Goal: Find contact information: Find contact information

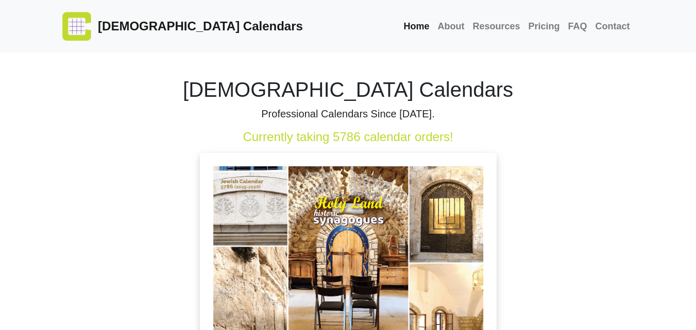
click at [622, 30] on link "Contact" at bounding box center [612, 26] width 43 height 22
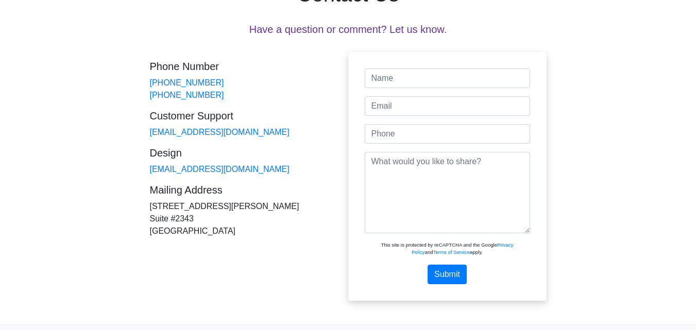
scroll to position [103, 0]
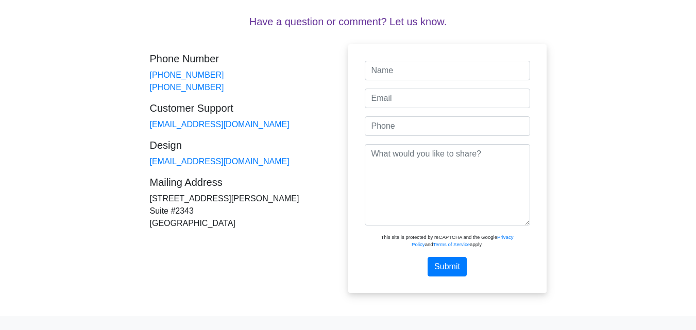
drag, startPoint x: 223, startPoint y: 226, endPoint x: 190, endPoint y: 220, distance: 34.0
click at [199, 222] on div "Phone Number [PHONE_NUMBER] [PHONE_NUMBER] Customer Support [EMAIL_ADDRESS][DOM…" at bounding box center [249, 141] width 198 height 194
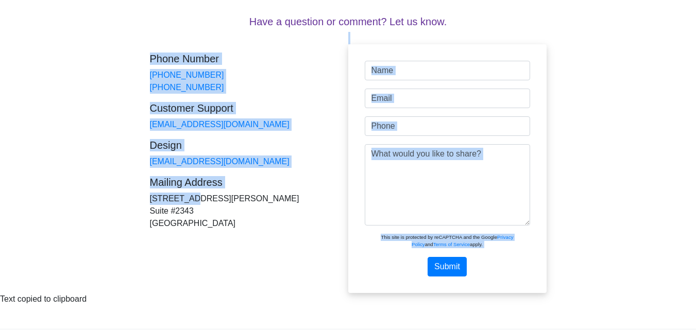
drag, startPoint x: 135, startPoint y: 194, endPoint x: 163, endPoint y: 202, distance: 28.5
click at [163, 202] on div "Contact Us Have a question or comment? Let us know. Name Email Phone Message Pl…" at bounding box center [348, 122] width 412 height 344
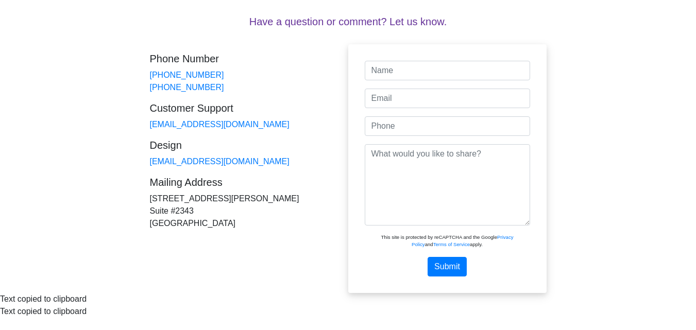
click at [226, 233] on div "Phone Number [PHONE_NUMBER] [PHONE_NUMBER] Customer Support [EMAIL_ADDRESS][DOM…" at bounding box center [249, 141] width 198 height 194
drag, startPoint x: 213, startPoint y: 223, endPoint x: 151, endPoint y: 202, distance: 65.8
click at [151, 202] on div "Phone Number [PHONE_NUMBER] [PHONE_NUMBER] Customer Support [EMAIL_ADDRESS][DOM…" at bounding box center [249, 141] width 198 height 194
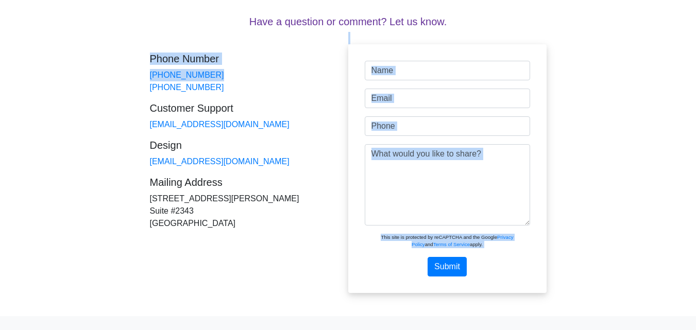
drag, startPoint x: 211, startPoint y: 68, endPoint x: 141, endPoint y: 77, distance: 70.1
click at [141, 77] on div "Contact Us Have a question or comment? Let us know. Name Email Phone Message Pl…" at bounding box center [348, 122] width 587 height 344
click at [211, 71] on div "Phone Number [PHONE_NUMBER] [PHONE_NUMBER] Customer Support [EMAIL_ADDRESS][DOM…" at bounding box center [249, 141] width 198 height 194
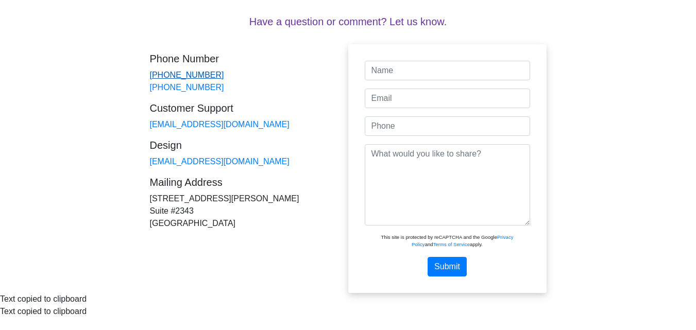
drag, startPoint x: 210, startPoint y: 72, endPoint x: 160, endPoint y: 77, distance: 50.8
click at [171, 77] on div "Phone Number [PHONE_NUMBER] [PHONE_NUMBER] Customer Support [EMAIL_ADDRESS][DOM…" at bounding box center [249, 141] width 198 height 194
click at [210, 76] on div "Phone Number [PHONE_NUMBER] [PHONE_NUMBER] Customer Support [EMAIL_ADDRESS][DOM…" at bounding box center [249, 141] width 198 height 194
drag, startPoint x: 210, startPoint y: 76, endPoint x: 159, endPoint y: 77, distance: 51.0
click at [159, 77] on div "Phone Number [PHONE_NUMBER] [PHONE_NUMBER] Customer Support [EMAIL_ADDRESS][DOM…" at bounding box center [249, 141] width 198 height 194
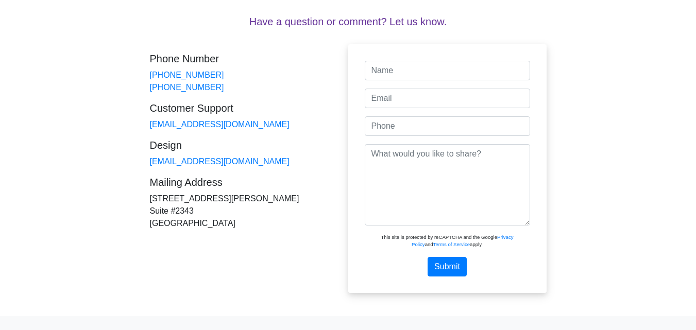
drag, startPoint x: 243, startPoint y: 128, endPoint x: 194, endPoint y: 130, distance: 48.5
click at [207, 130] on div "Phone Number [PHONE_NUMBER] [PHONE_NUMBER] Customer Support [EMAIL_ADDRESS][DOM…" at bounding box center [249, 141] width 198 height 194
click at [246, 125] on div "Phone Number [PHONE_NUMBER] [PHONE_NUMBER] Customer Support [EMAIL_ADDRESS][DOM…" at bounding box center [249, 141] width 198 height 194
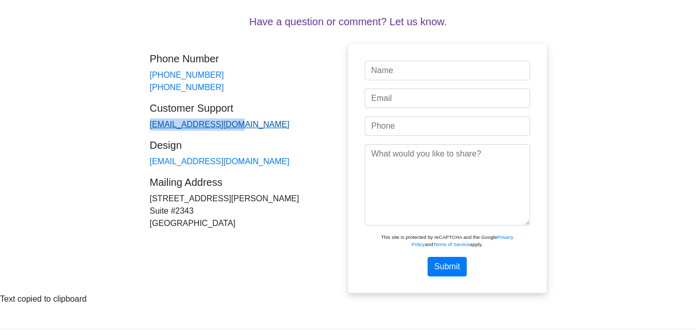
drag, startPoint x: 245, startPoint y: 125, endPoint x: 149, endPoint y: 123, distance: 95.3
click at [150, 123] on div "Phone Number [PHONE_NUMBER] [PHONE_NUMBER] Customer Support [EMAIL_ADDRESS][DOM…" at bounding box center [249, 141] width 198 height 194
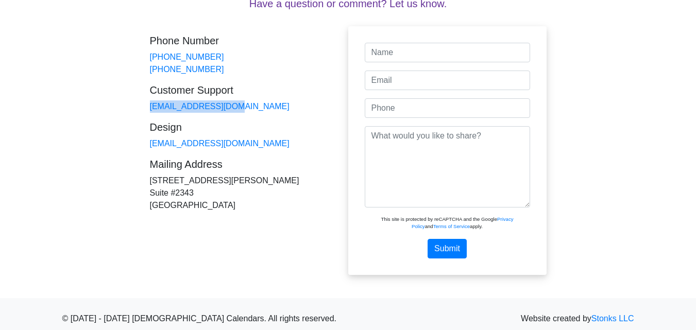
scroll to position [130, 0]
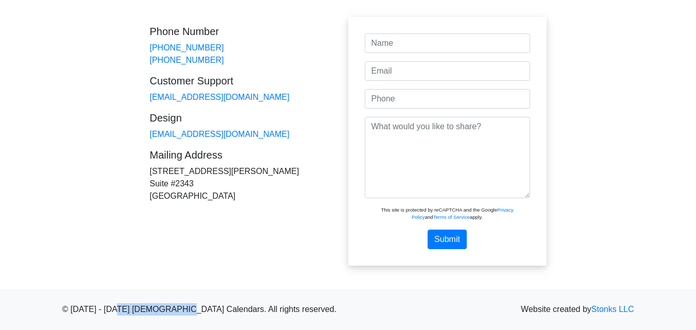
drag, startPoint x: 119, startPoint y: 312, endPoint x: 184, endPoint y: 309, distance: 64.4
click at [184, 309] on p "© [DATE] - [DATE] [DEMOGRAPHIC_DATA] Calendars. All rights reserved. Website cr…" at bounding box center [348, 309] width 572 height 12
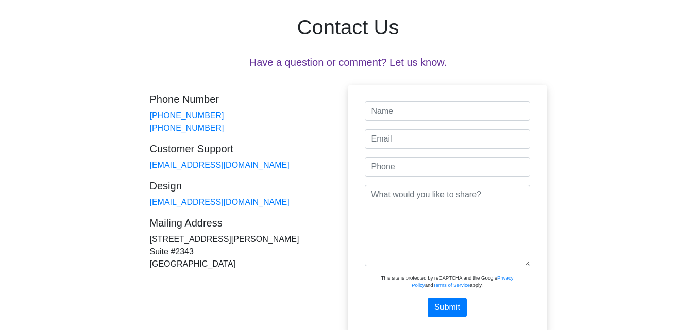
scroll to position [0, 0]
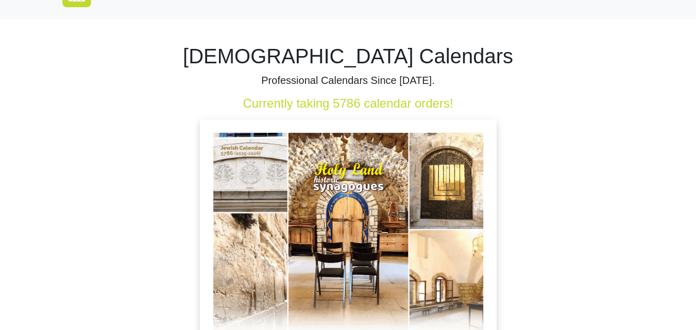
scroll to position [52, 0]
